Goal: Task Accomplishment & Management: Use online tool/utility

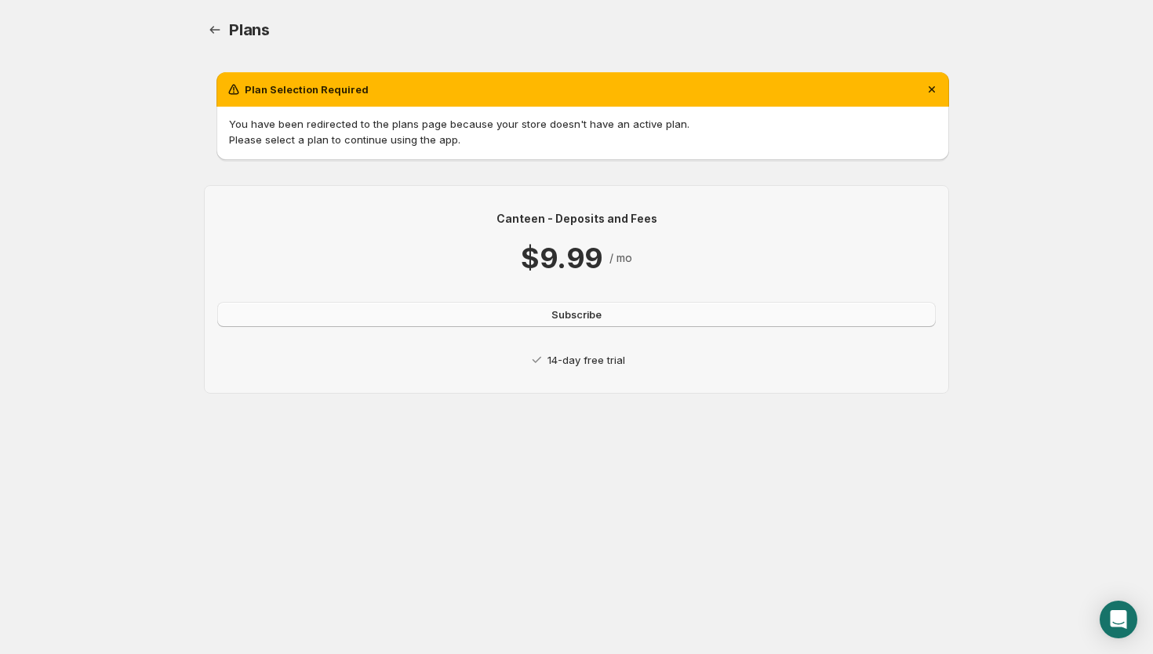
click at [586, 324] on button "Subscribe" at bounding box center [576, 314] width 718 height 25
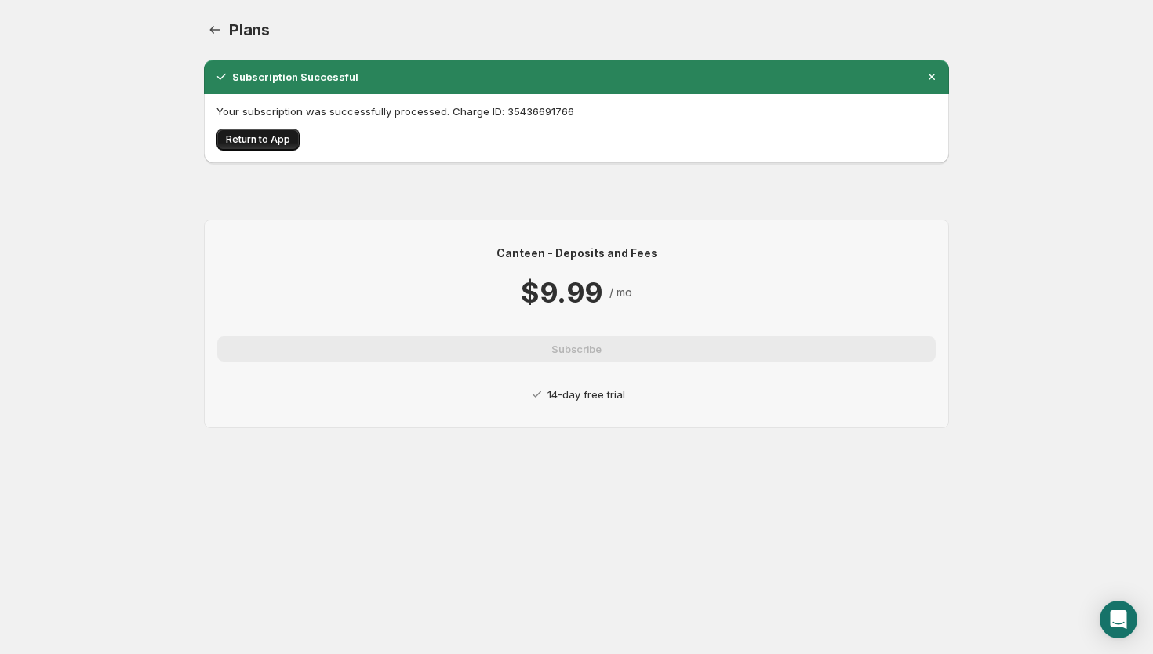
click at [243, 133] on span "Return to App" at bounding box center [258, 139] width 64 height 13
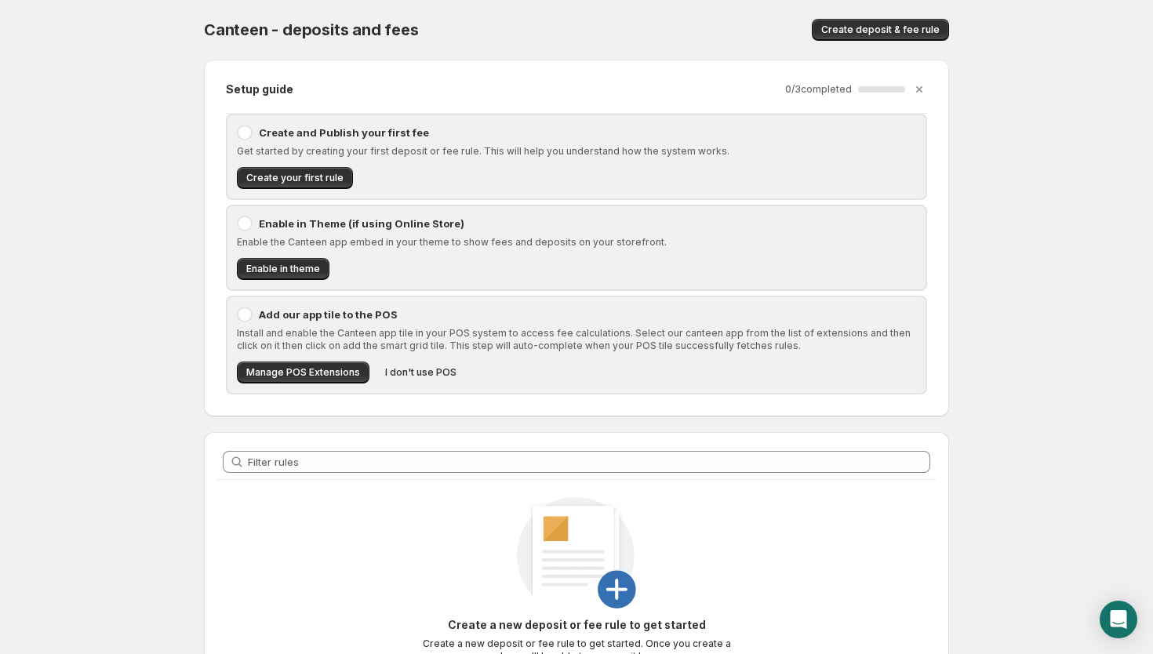
click at [238, 129] on div at bounding box center [245, 133] width 16 height 16
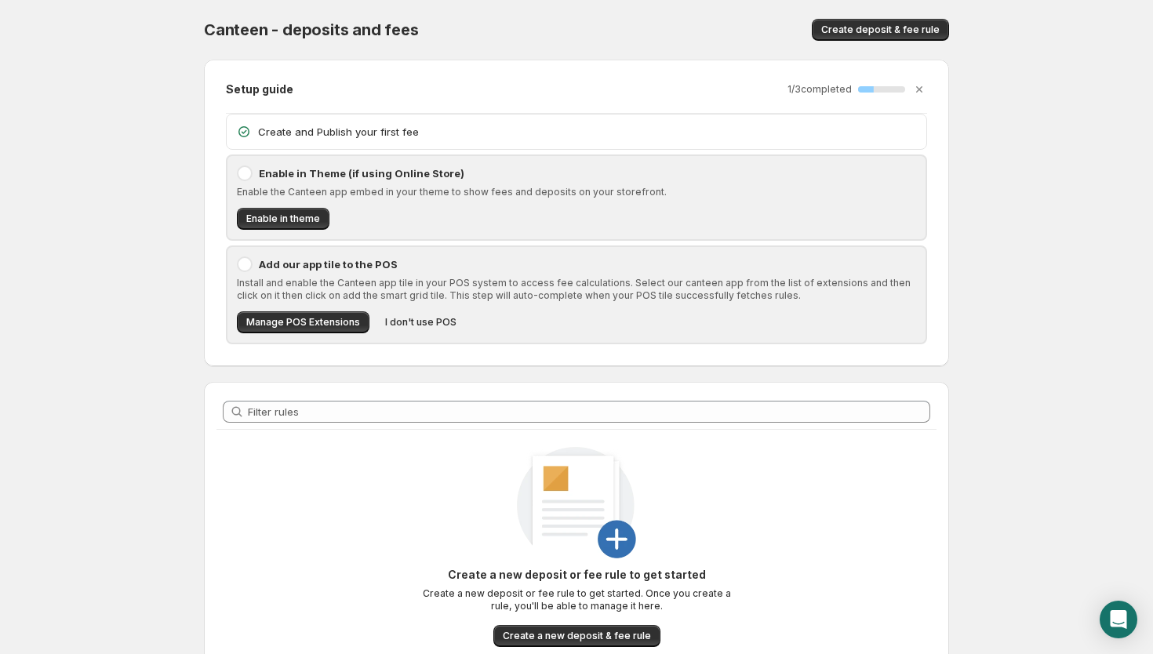
click at [296, 129] on p "Create and Publish your first fee" at bounding box center [587, 132] width 659 height 16
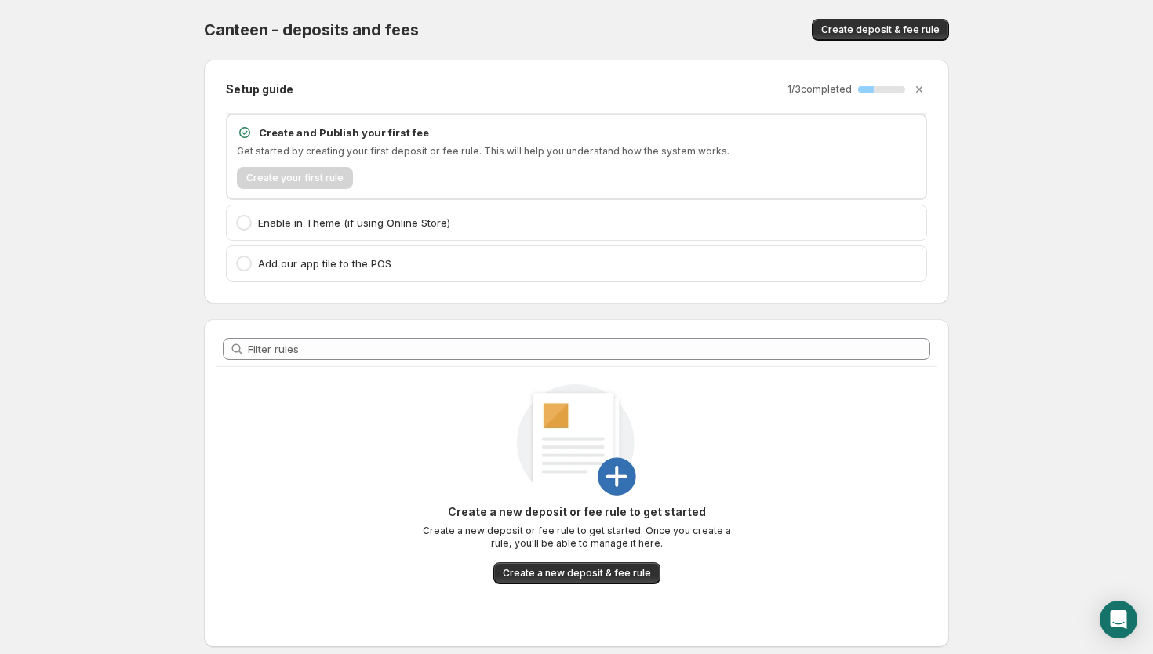
click at [268, 187] on div "Create your first rule" at bounding box center [576, 178] width 679 height 22
click at [242, 133] on icon at bounding box center [245, 133] width 16 height 16
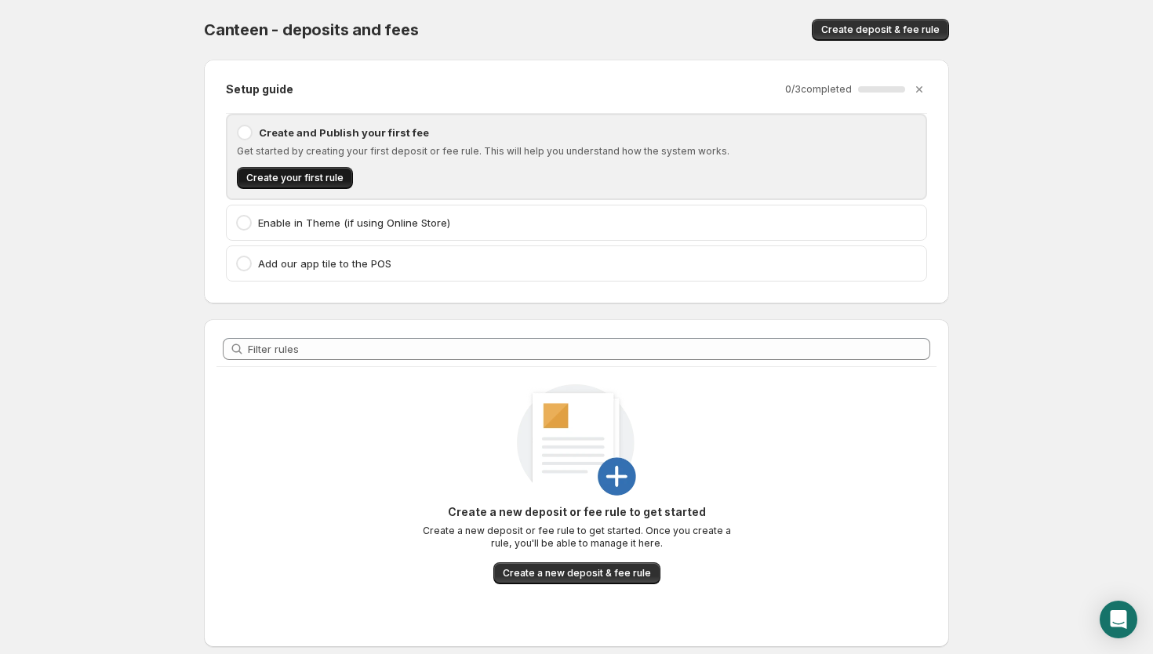
click at [284, 177] on span "Create your first rule" at bounding box center [294, 178] width 97 height 13
click at [339, 180] on span "Create your first rule" at bounding box center [294, 178] width 97 height 13
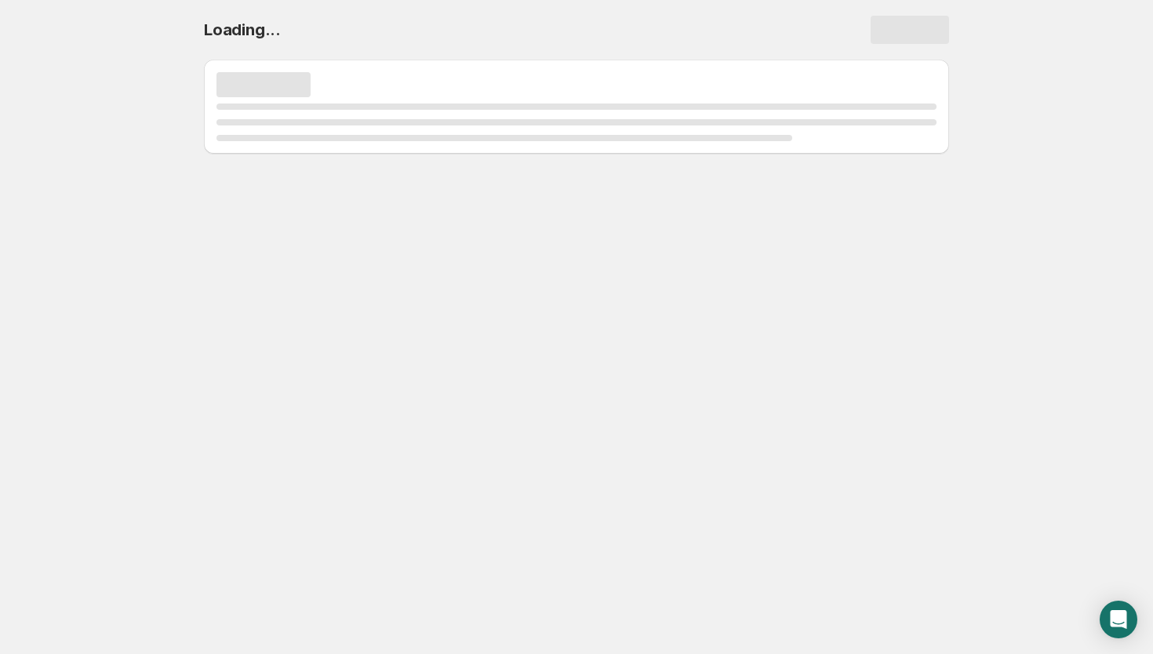
select select "deactive"
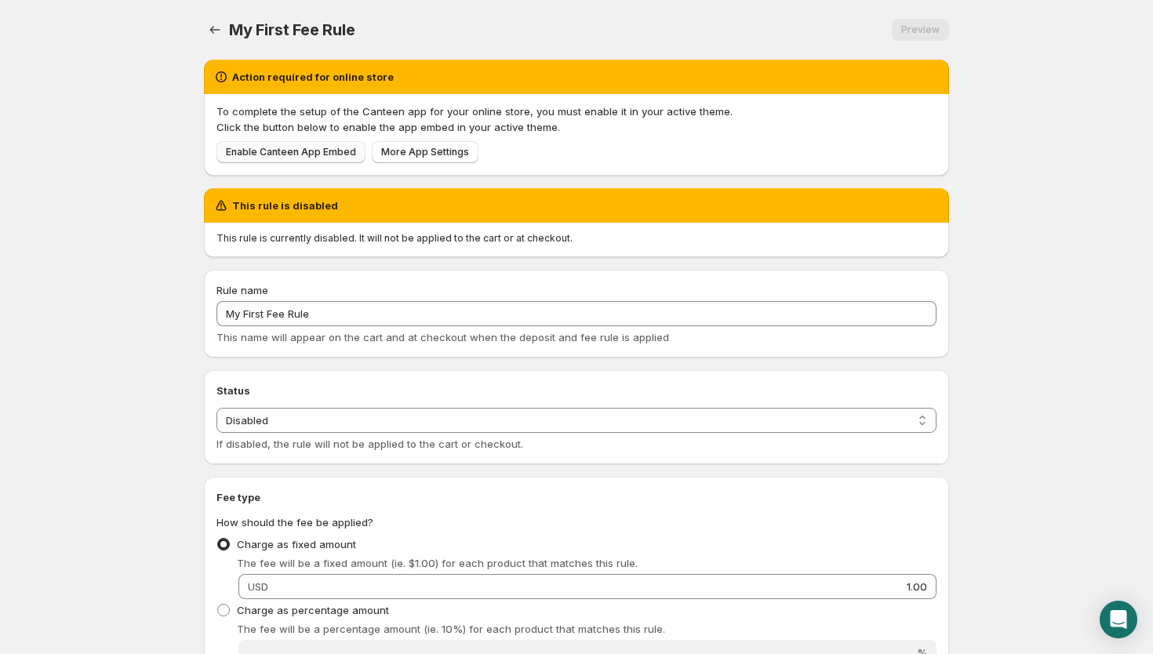
click at [320, 158] on span "Enable Canteen App Embed" at bounding box center [291, 152] width 130 height 13
click at [349, 421] on select "Enabled Disabled" at bounding box center [576, 420] width 720 height 25
select select "active"
click at [216, 408] on select "Enabled Disabled" at bounding box center [576, 420] width 720 height 25
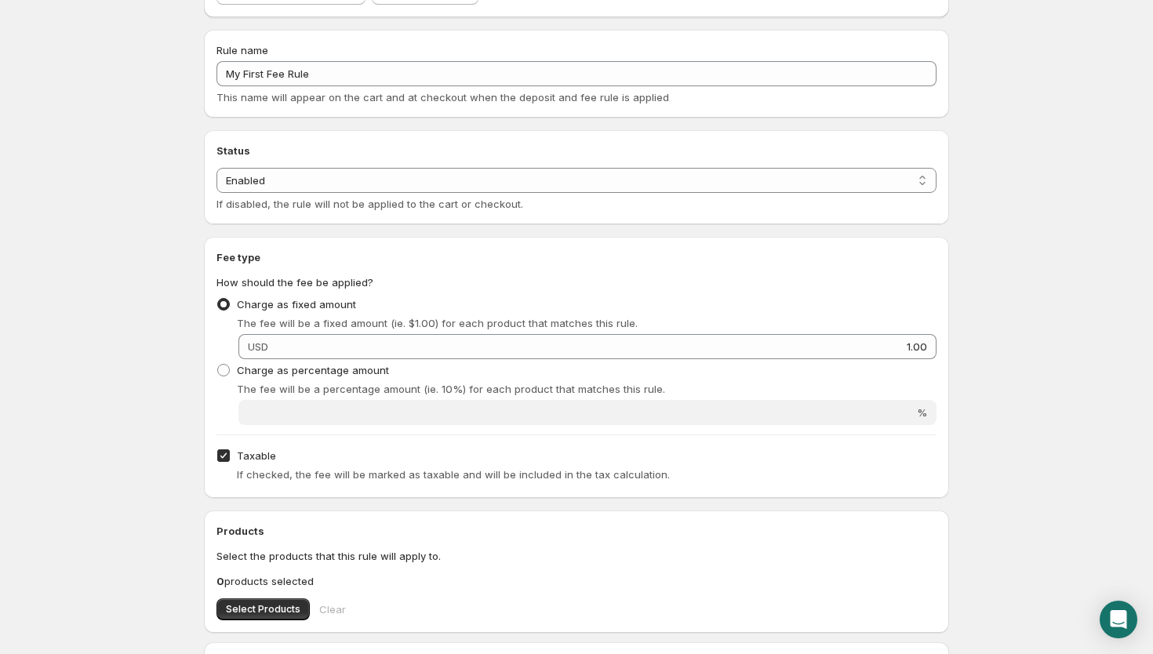
scroll to position [172, 0]
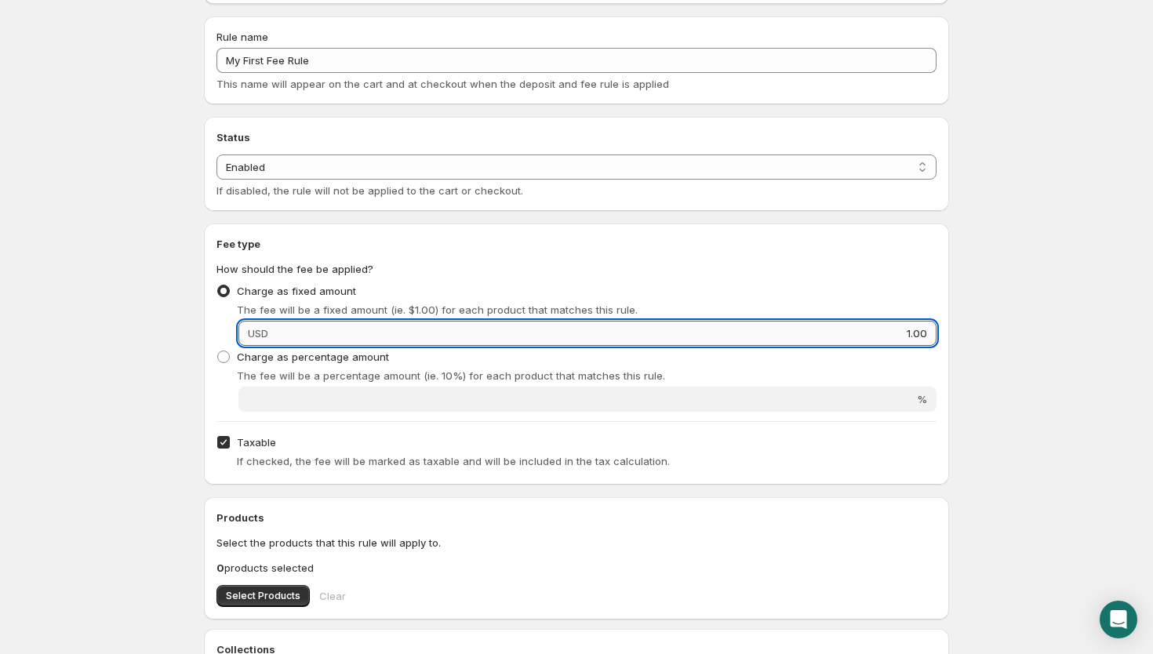
click at [394, 328] on input "1.00" at bounding box center [605, 333] width 664 height 25
click at [915, 331] on input "1.00" at bounding box center [605, 333] width 664 height 25
type input "20"
click at [913, 281] on div "Charge as fixed amount The fee will be a fixed amount (ie. $1.00) for each prod…" at bounding box center [576, 299] width 720 height 38
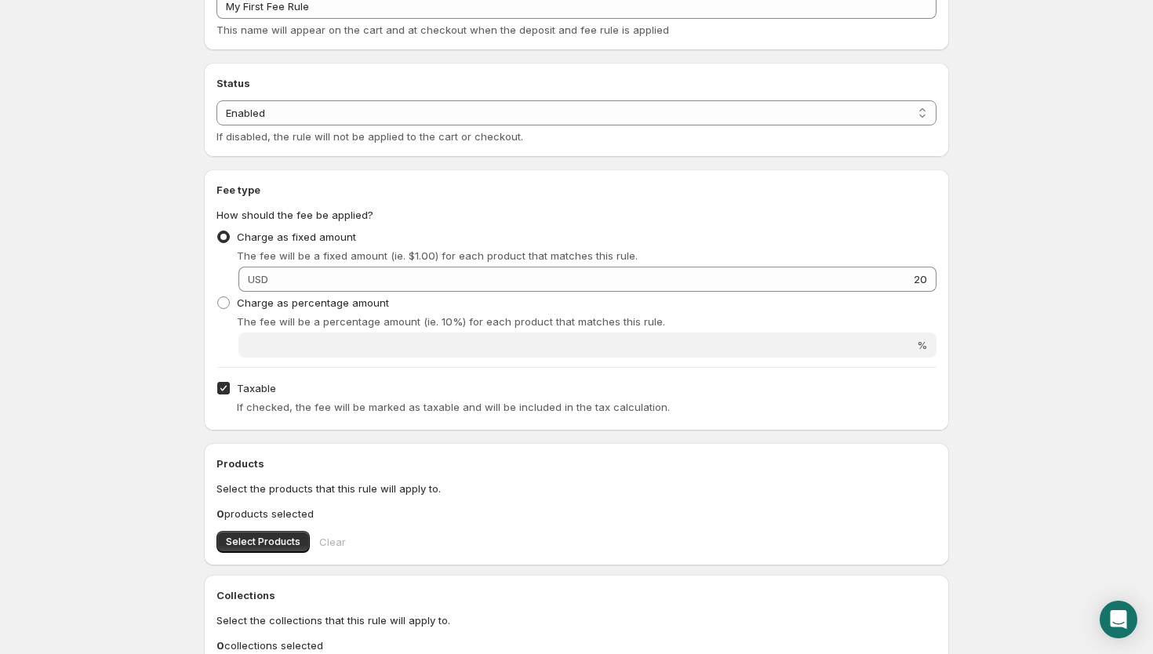
scroll to position [129, 0]
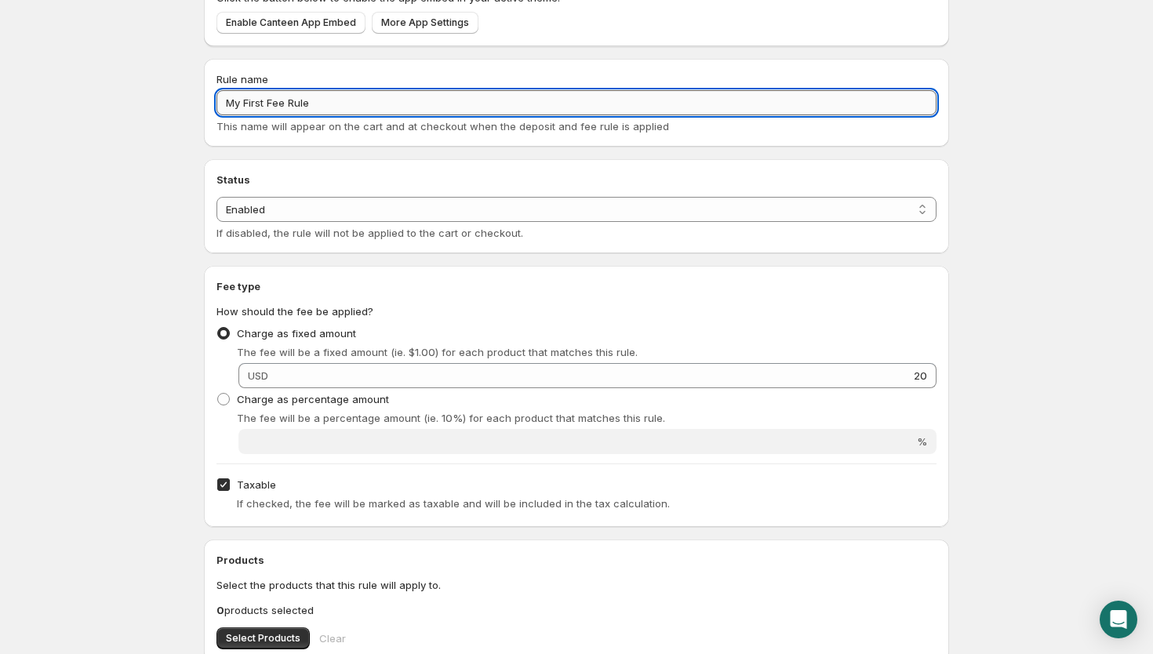
click at [340, 110] on input "My First Fee Rule" at bounding box center [576, 102] width 720 height 25
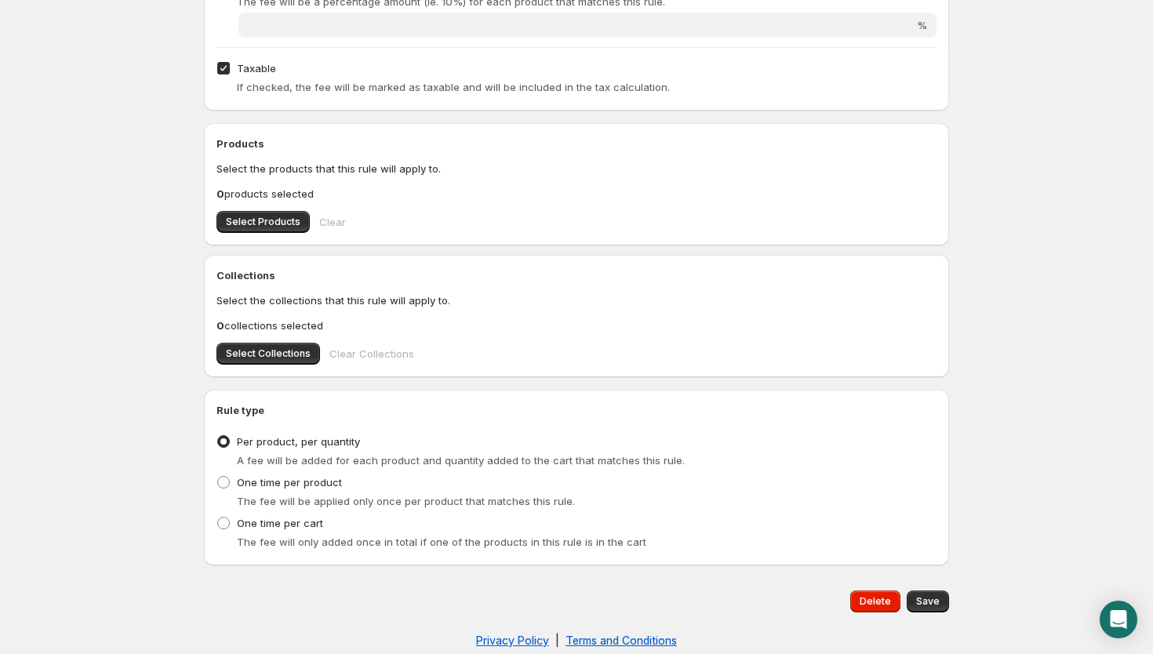
scroll to position [567, 0]
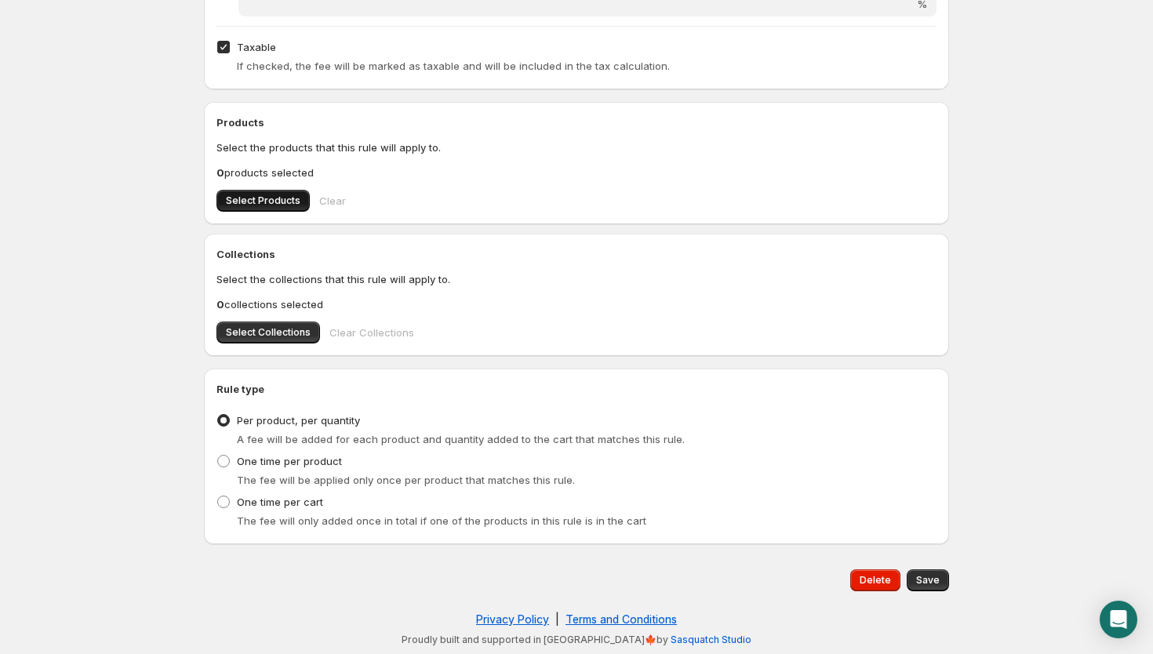
type input "Doctor's Visit Charge"
click at [239, 195] on span "Select Products" at bounding box center [263, 201] width 75 height 13
click at [921, 580] on span "Save" at bounding box center [928, 580] width 24 height 13
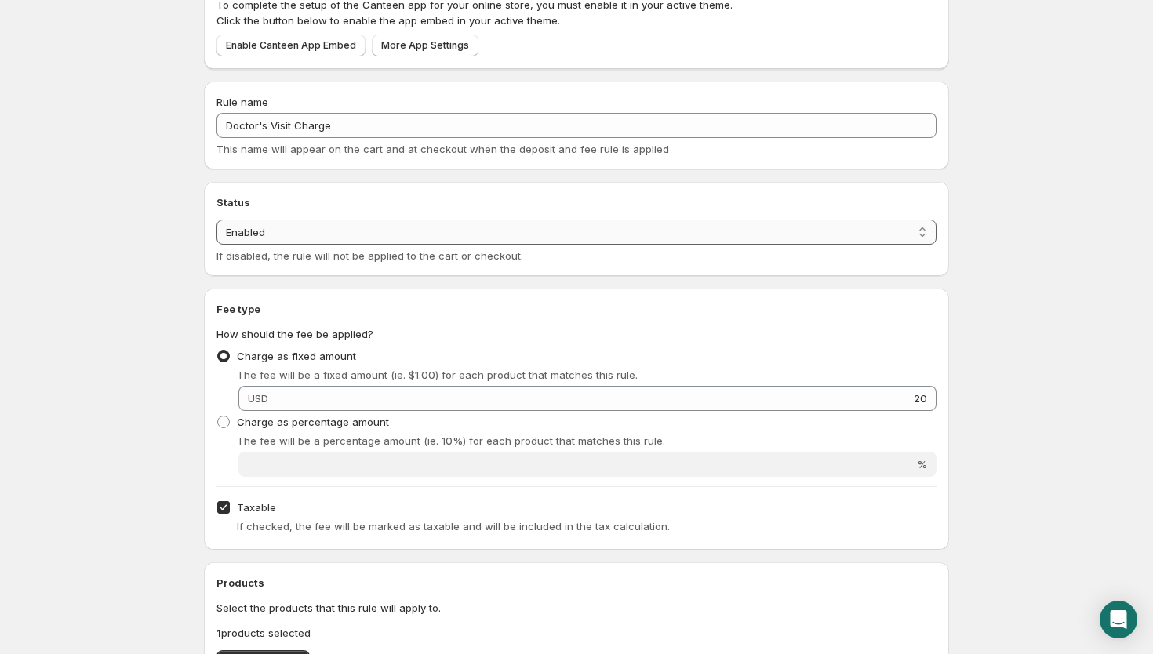
scroll to position [0, 0]
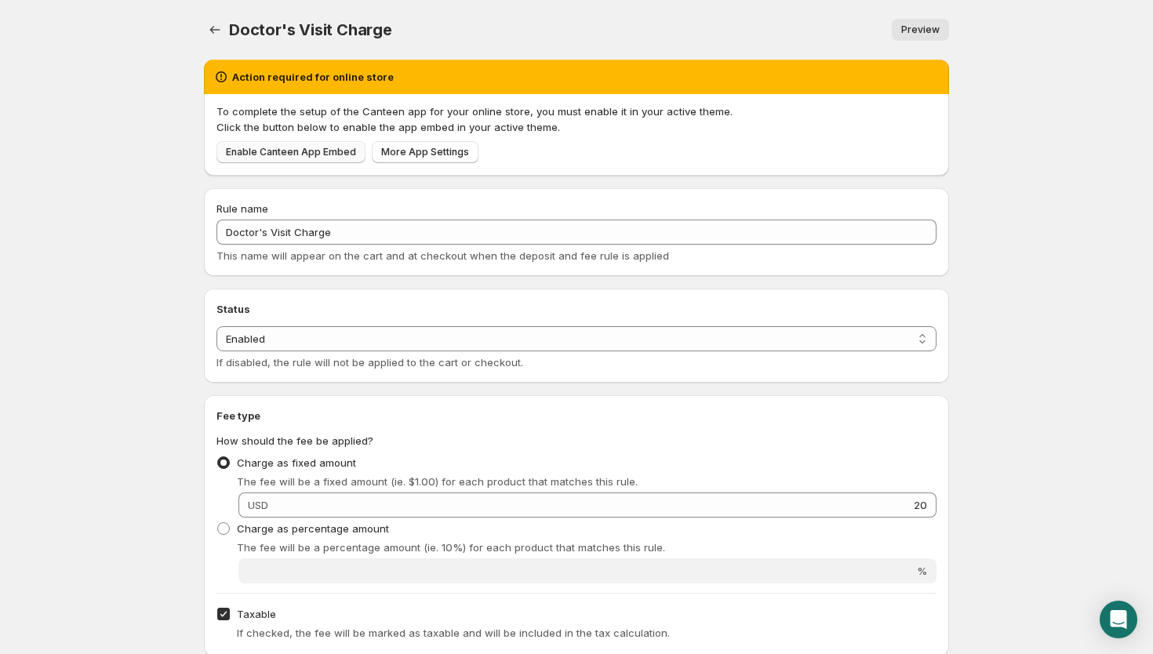
click at [329, 151] on span "Enable Canteen App Embed" at bounding box center [291, 152] width 130 height 13
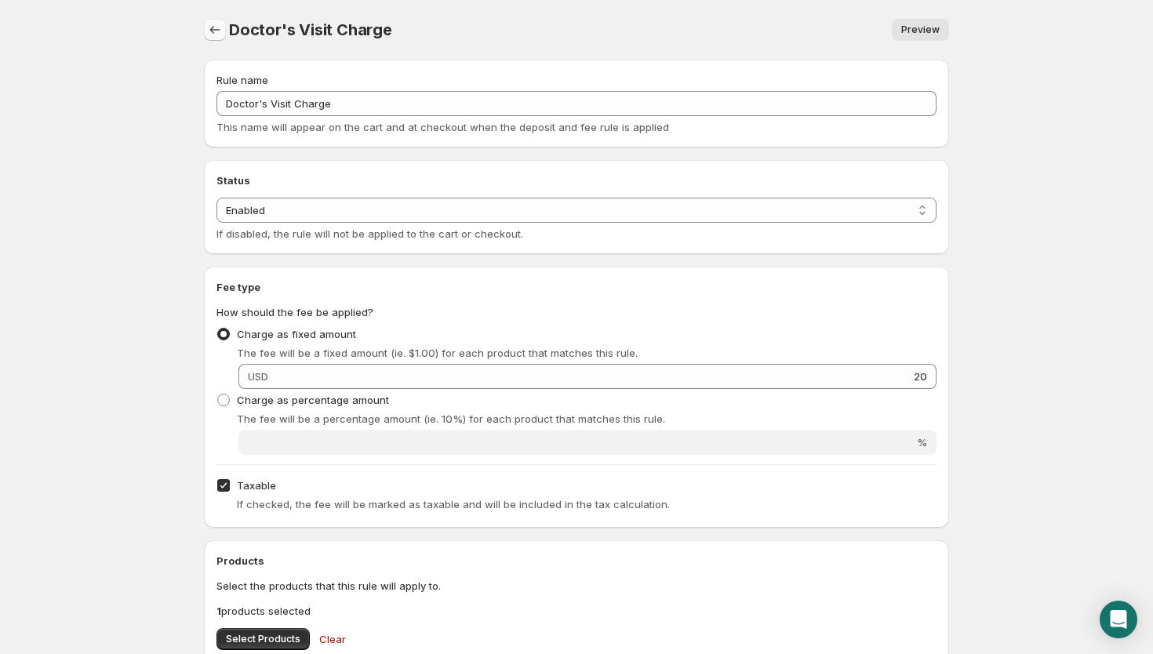
click at [211, 33] on icon "Settings" at bounding box center [215, 30] width 16 height 16
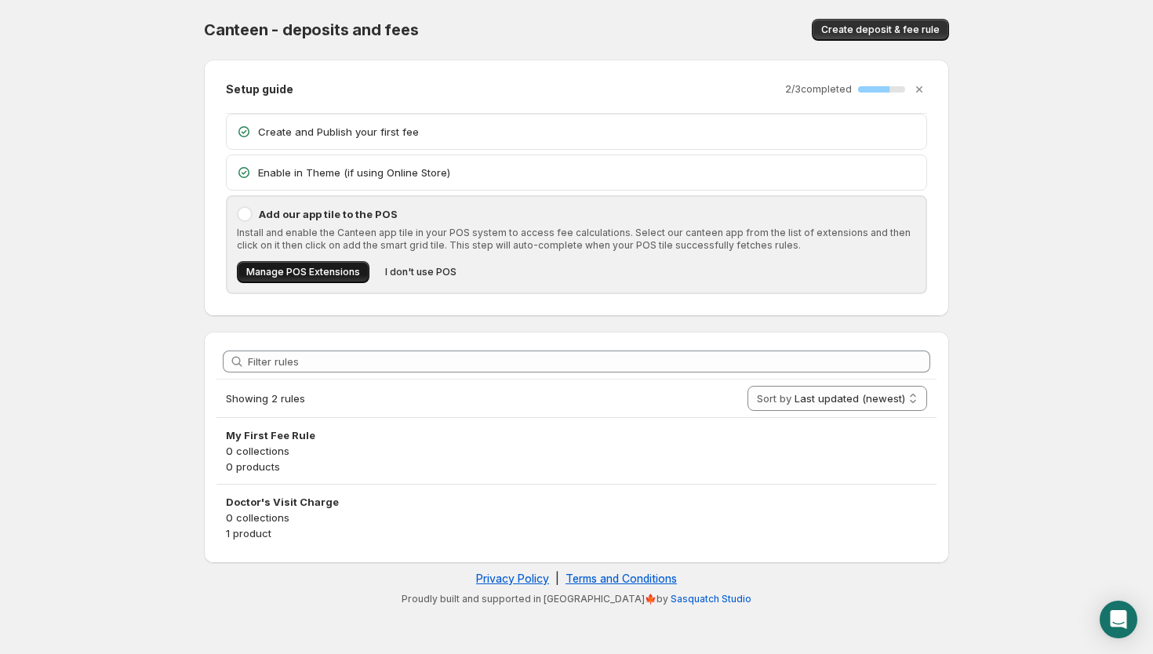
click at [342, 271] on span "Manage POS Extensions" at bounding box center [303, 272] width 114 height 13
click at [428, 275] on span "I don't use POS" at bounding box center [420, 272] width 71 height 13
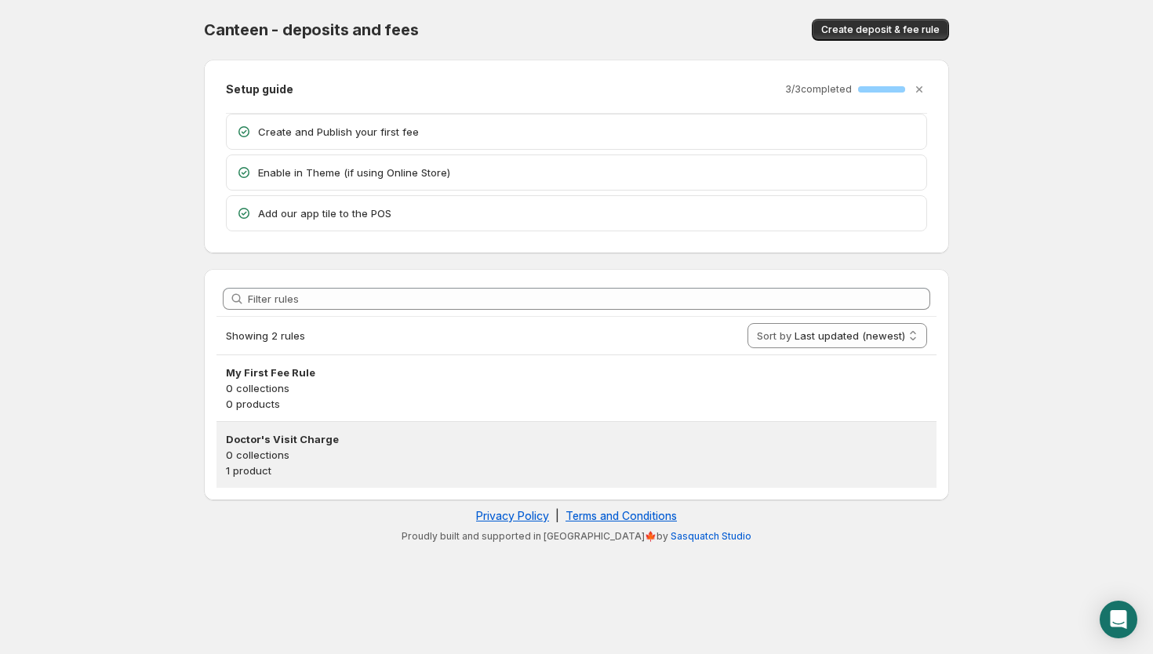
click at [319, 449] on p "0 collections" at bounding box center [576, 455] width 701 height 16
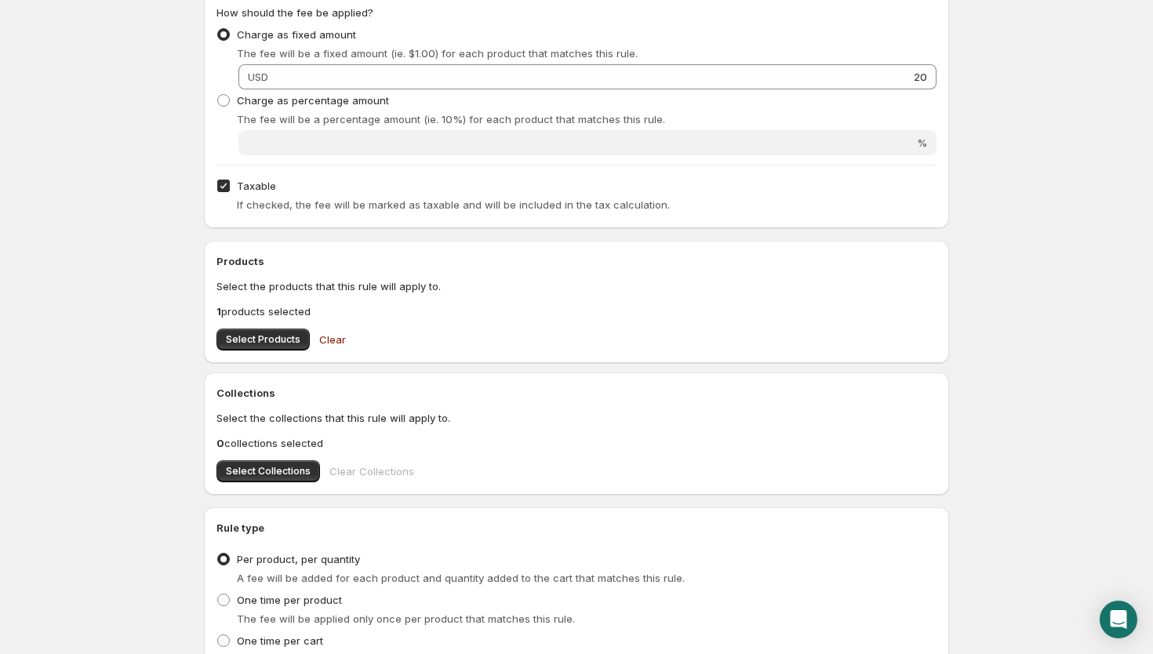
scroll to position [302, 0]
click at [281, 344] on button "Select Products" at bounding box center [262, 337] width 93 height 22
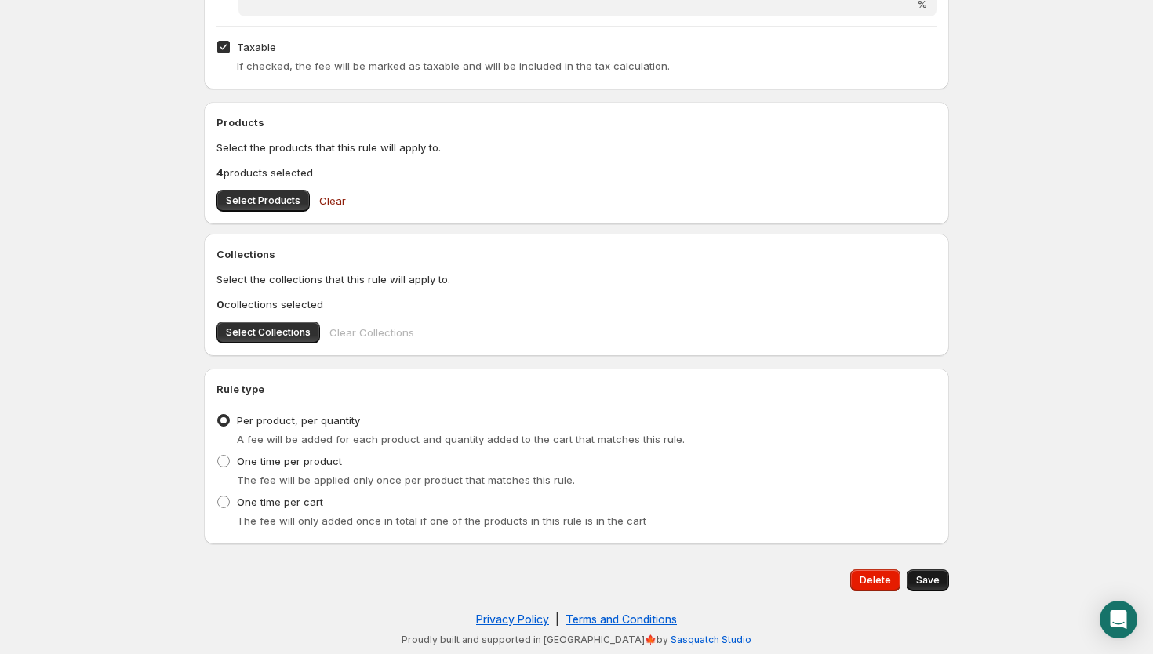
click at [938, 584] on span "Save" at bounding box center [928, 580] width 24 height 13
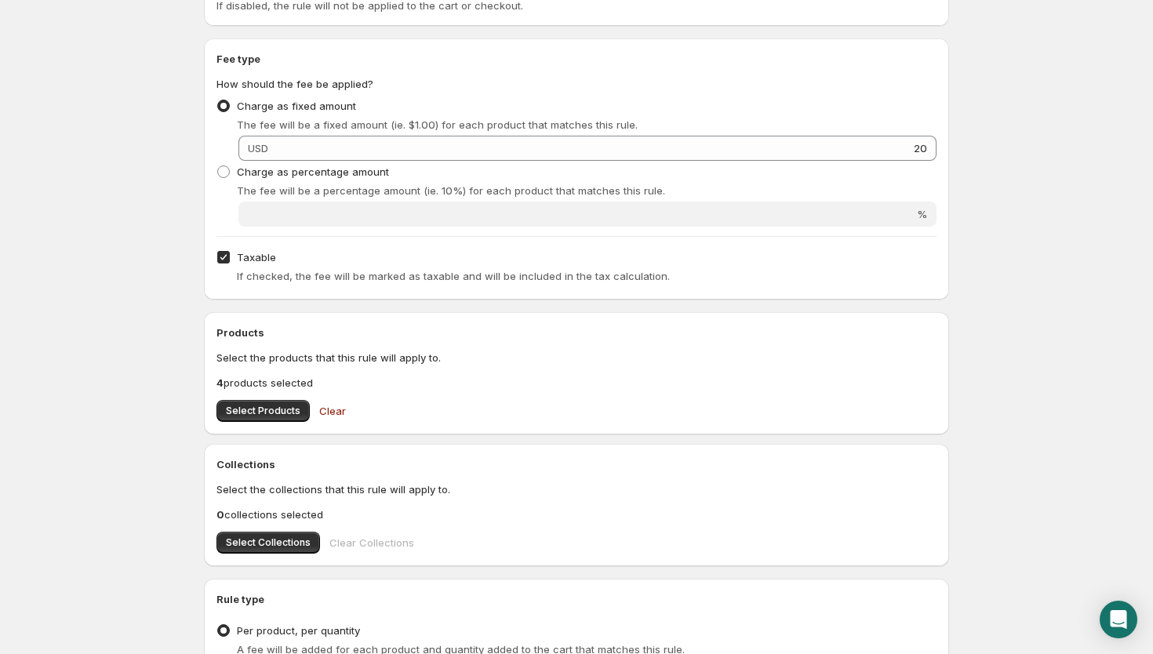
scroll to position [243, 0]
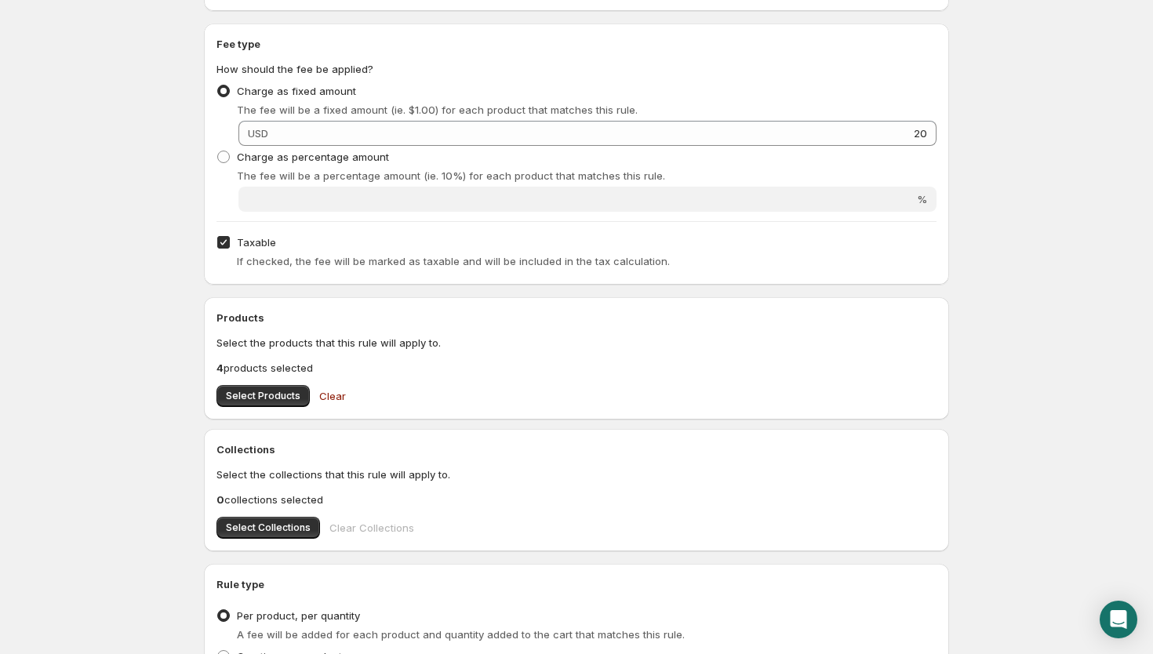
click at [225, 256] on div "If checked, the fee will be marked as taxable and will be included in the tax c…" at bounding box center [576, 261] width 720 height 16
click at [225, 243] on input "Taxable" at bounding box center [223, 242] width 13 height 13
checkbox input "false"
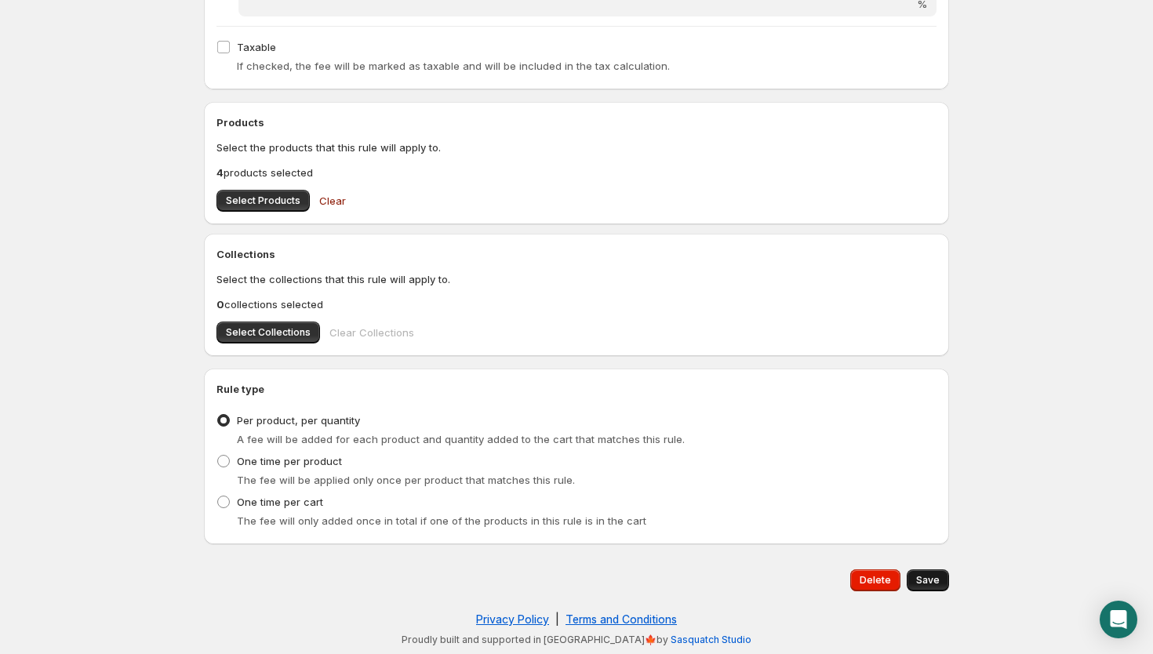
click at [944, 585] on button "Save" at bounding box center [928, 580] width 42 height 22
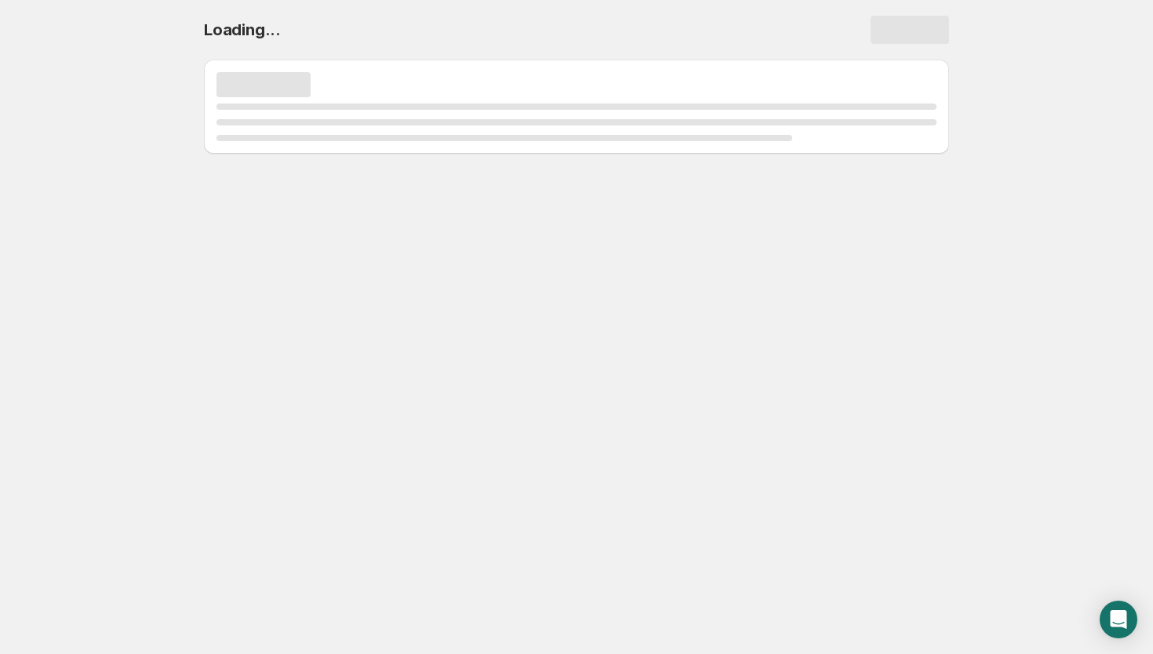
scroll to position [0, 0]
